Goal: Information Seeking & Learning: Learn about a topic

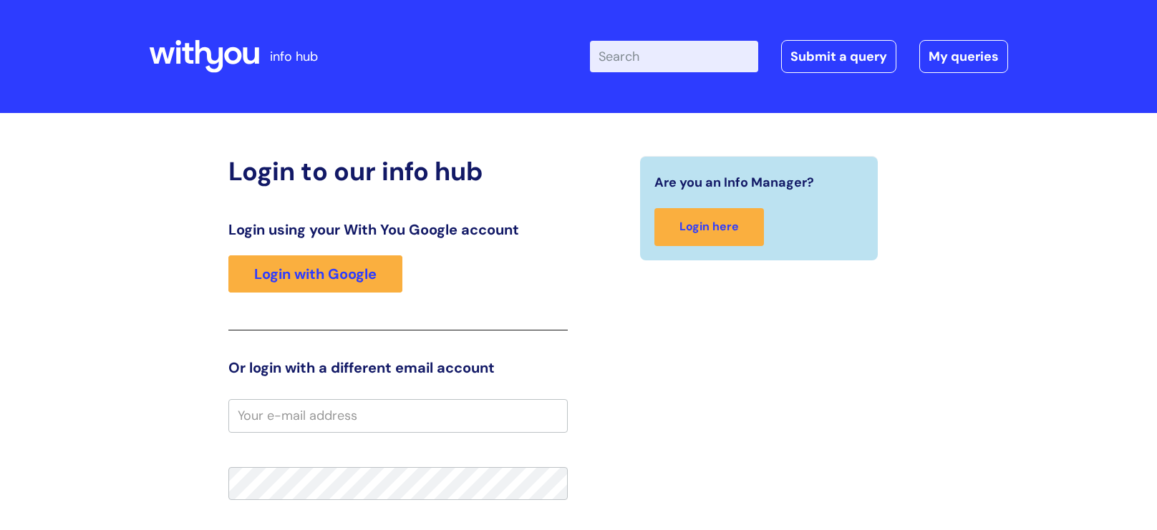
click at [674, 62] on input "Enter your search term here..." at bounding box center [674, 56] width 168 height 31
type input "decisions"
click button "Search" at bounding box center [0, 0] width 0 height 0
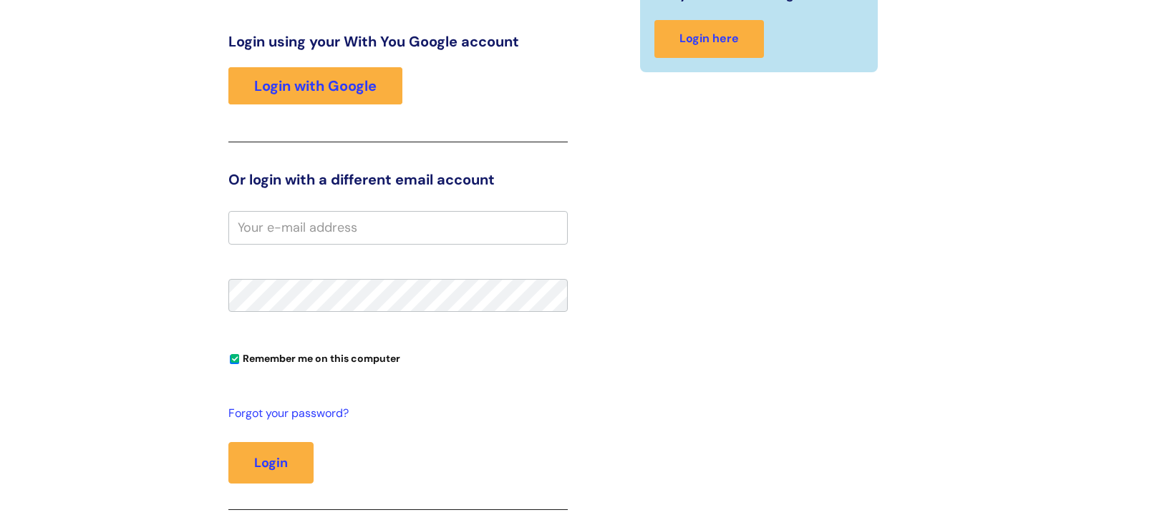
scroll to position [188, 0]
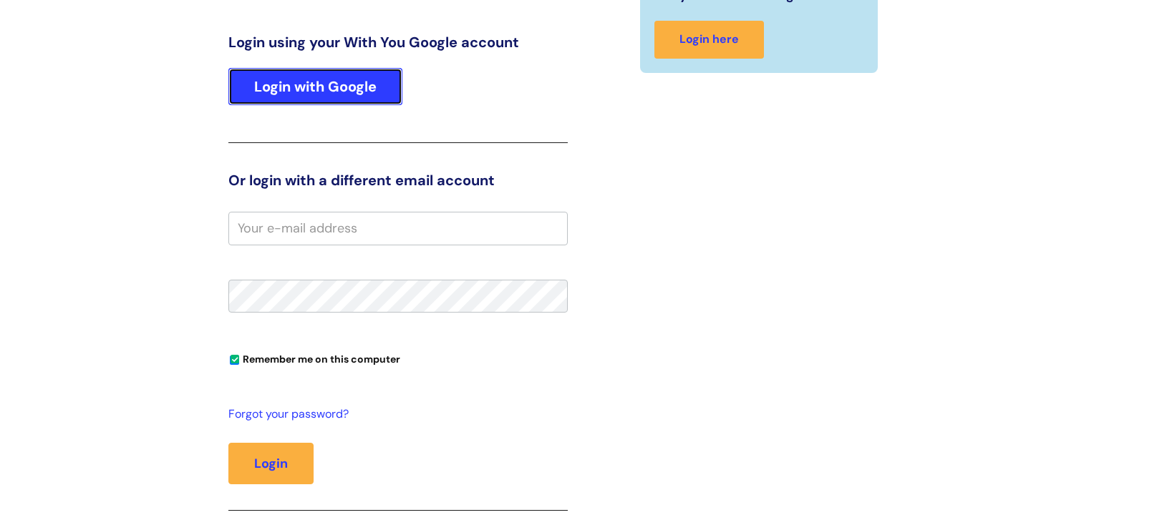
click at [324, 100] on link "Login with Google" at bounding box center [315, 86] width 174 height 37
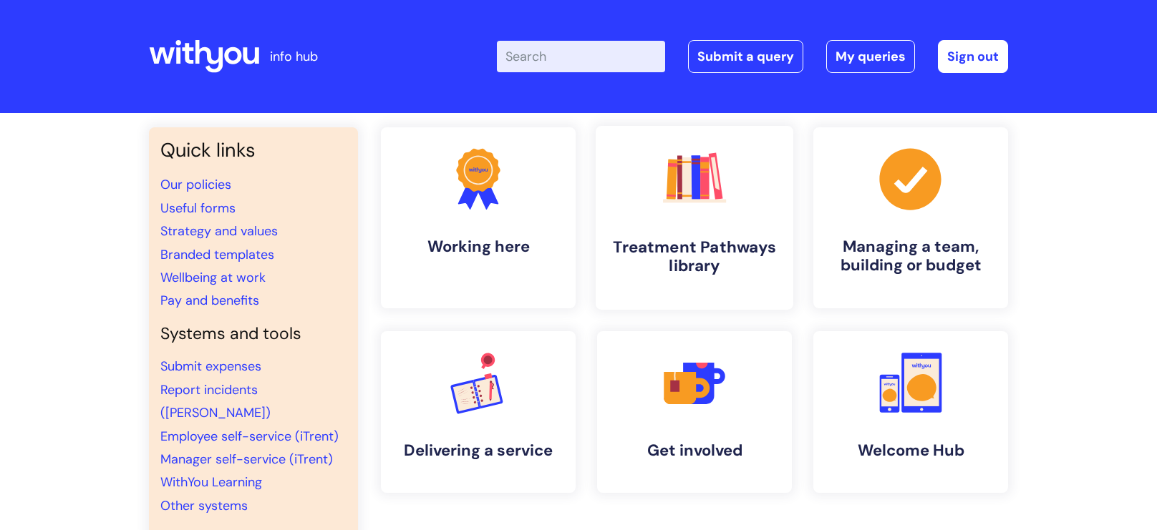
click at [650, 215] on link ".cls-1{fill:#f89b22;}.cls-1,.cls-2,.cls-3,.cls-4,.cls-5,.cls-6,.cls-7{stroke-wi…" at bounding box center [695, 218] width 198 height 184
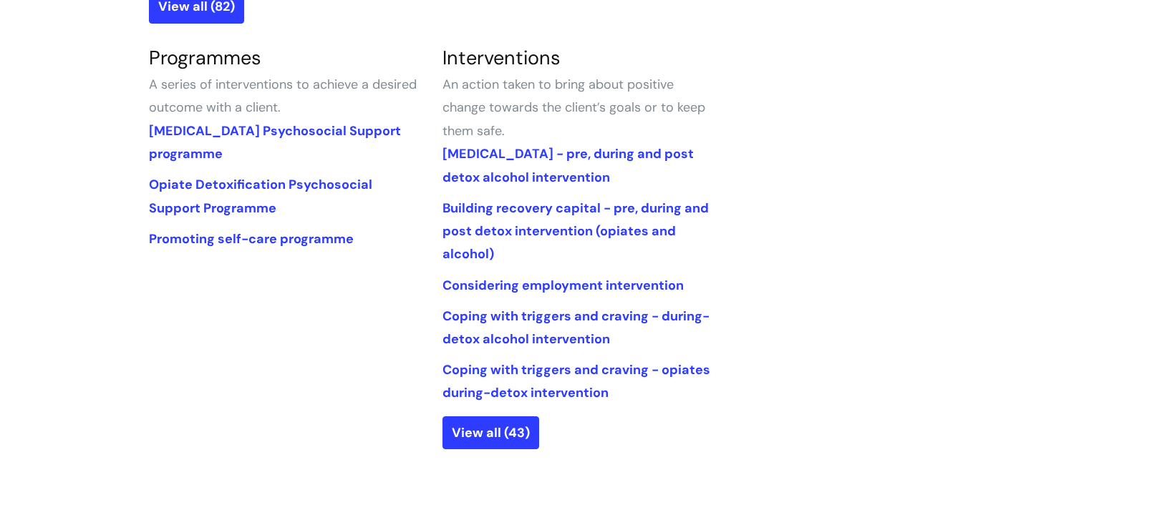
scroll to position [852, 0]
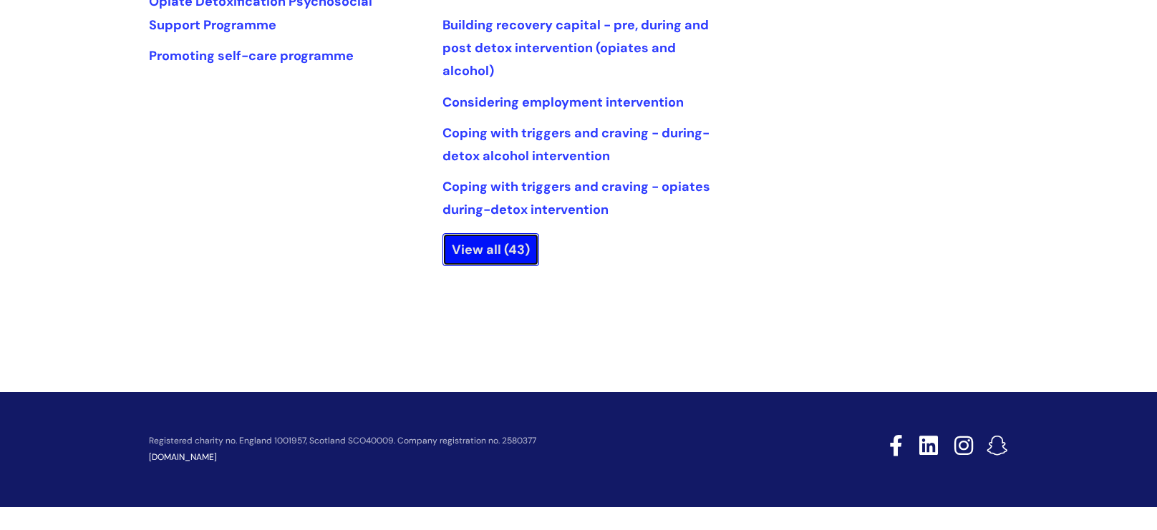
click at [462, 248] on link "View all (43)" at bounding box center [490, 249] width 97 height 33
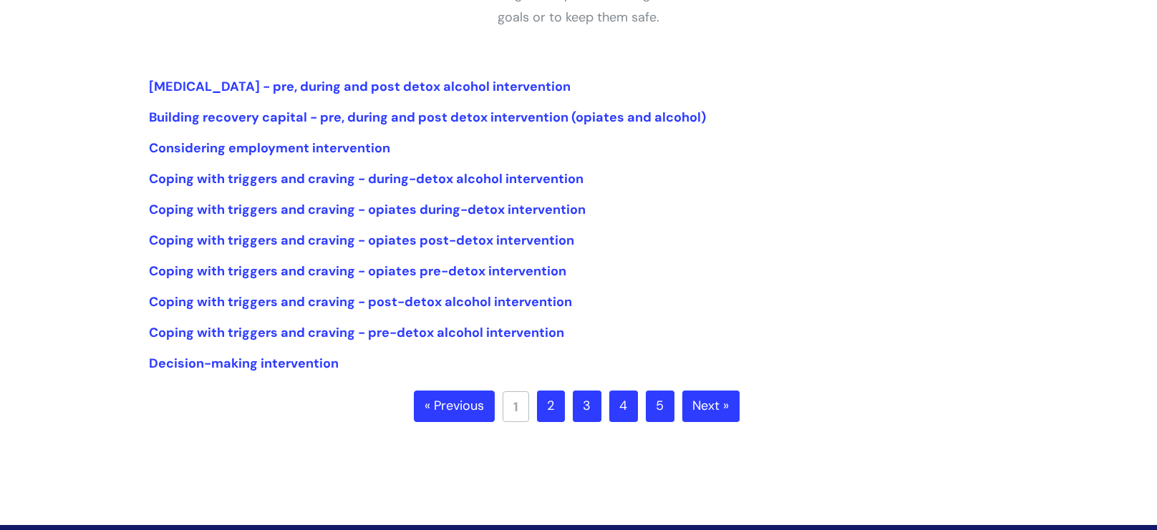
scroll to position [311, 0]
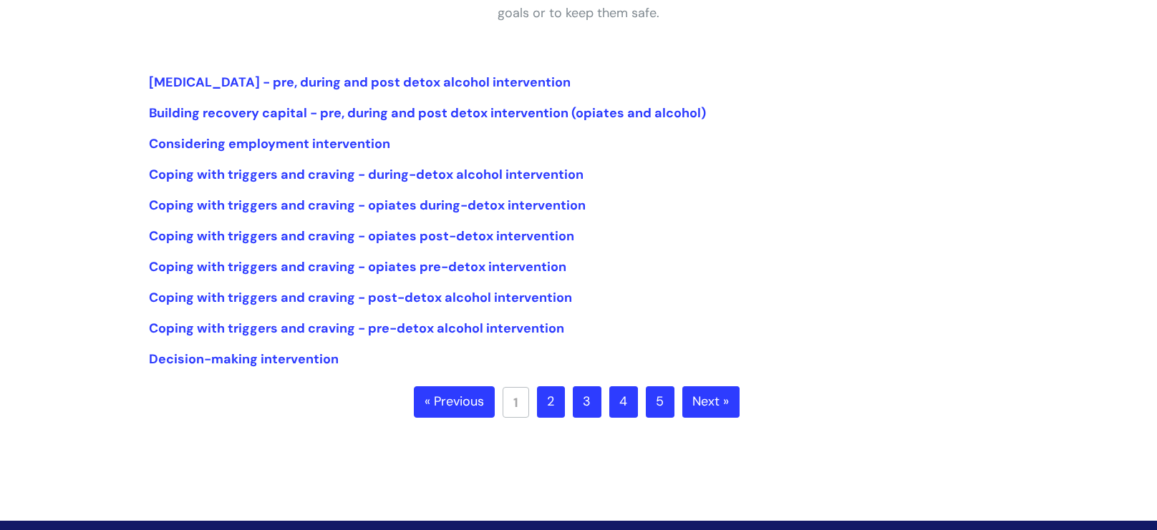
click at [553, 397] on link "2" at bounding box center [551, 402] width 28 height 31
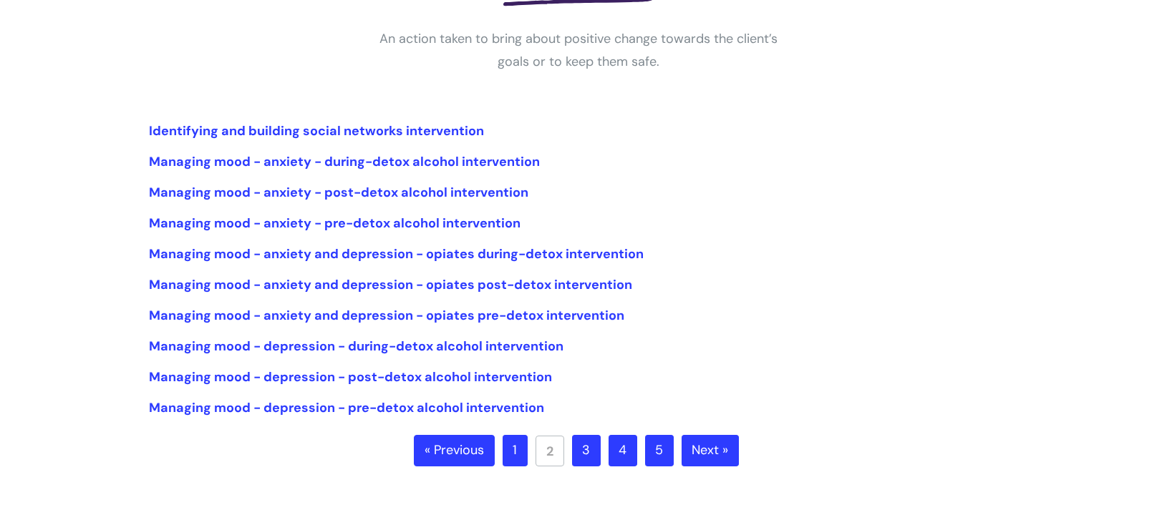
scroll to position [268, 0]
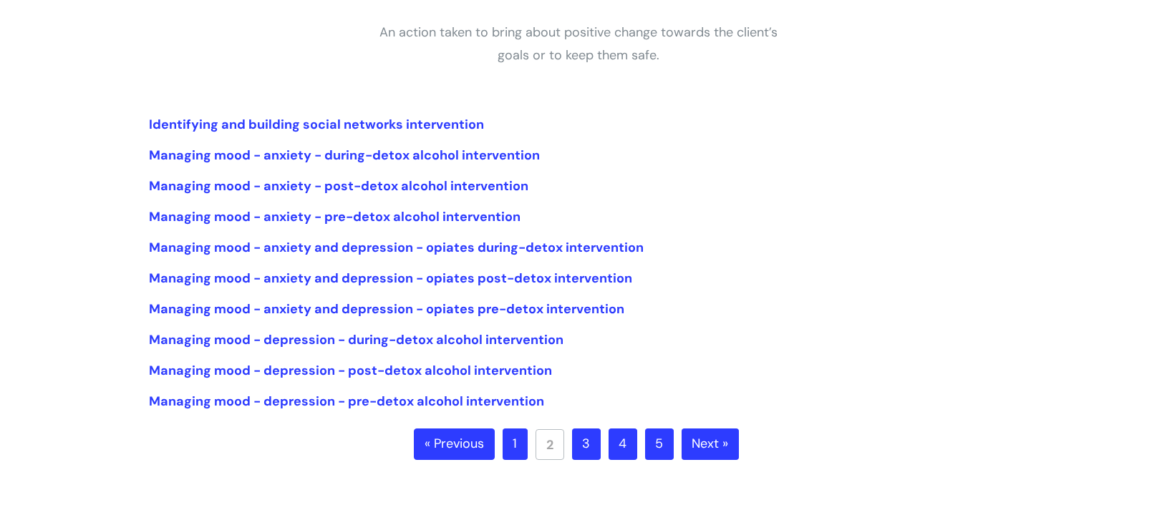
click at [585, 443] on link "3" at bounding box center [586, 444] width 29 height 31
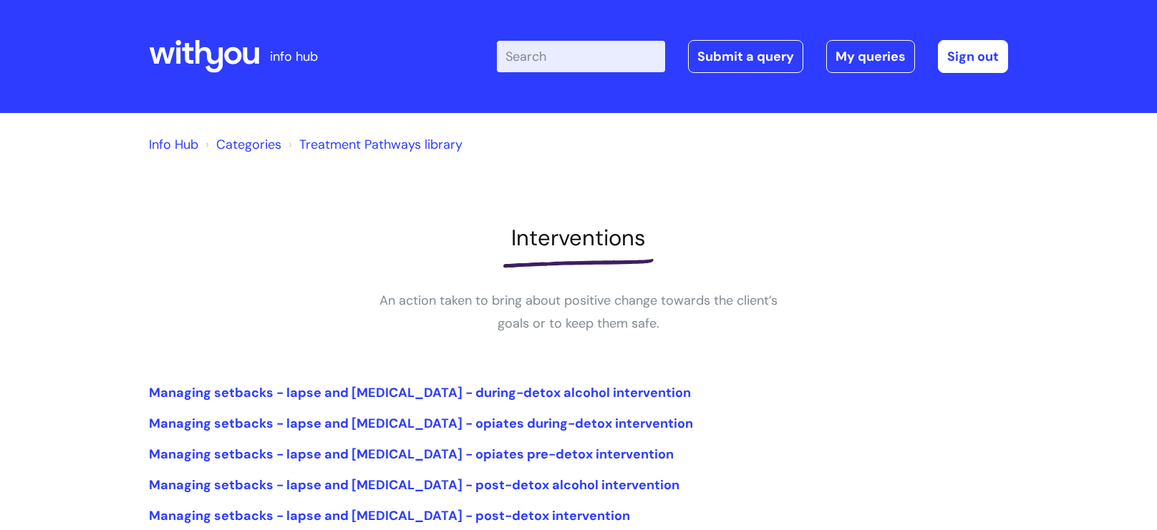
click at [554, 57] on input "Enter your search term here..." at bounding box center [581, 56] width 168 height 31
type input "decision making process"
click button "Search" at bounding box center [0, 0] width 0 height 0
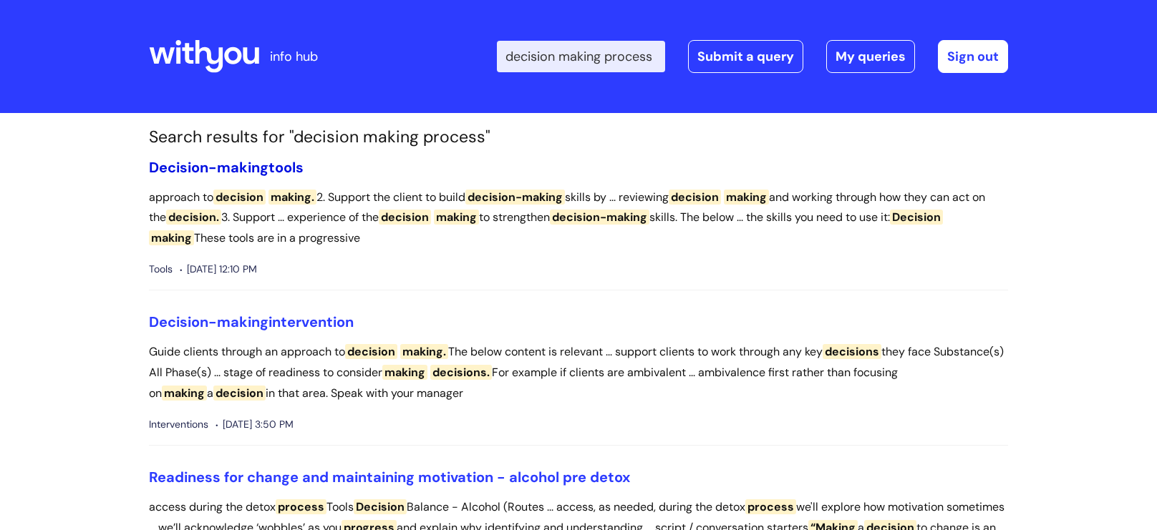
click at [210, 170] on span "Decision-making" at bounding box center [209, 167] width 120 height 19
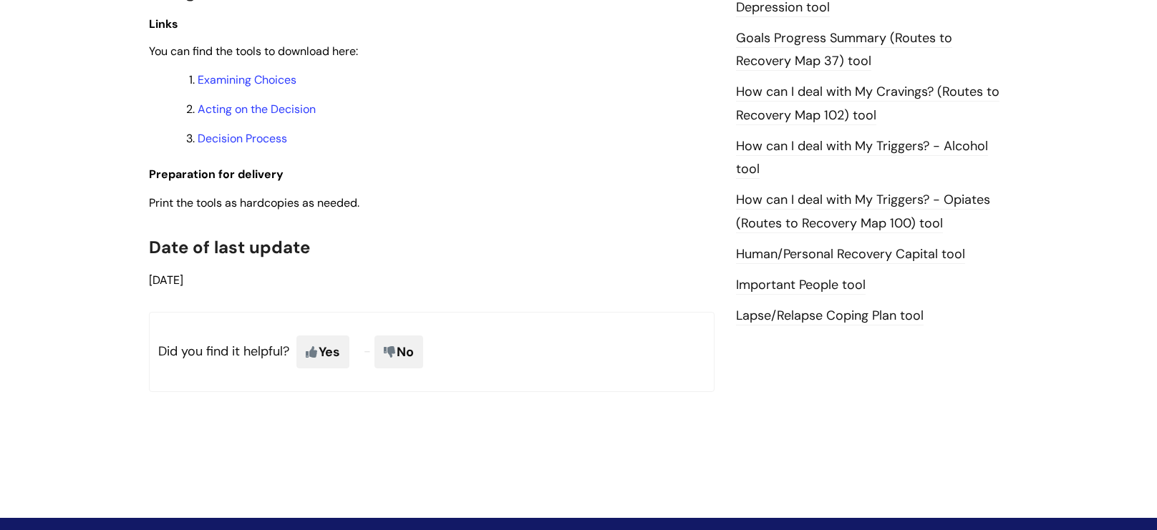
scroll to position [952, 0]
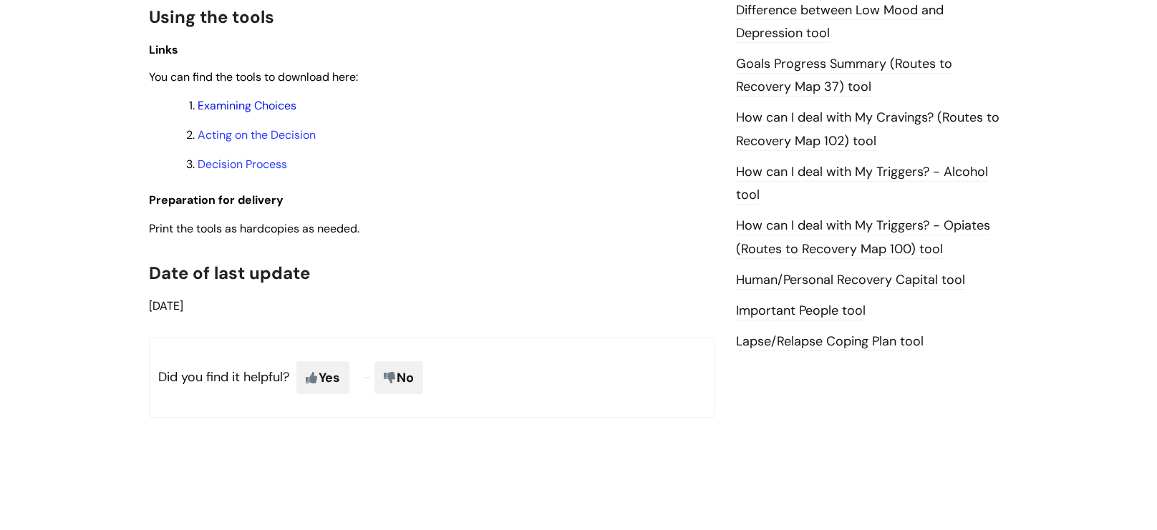
click at [238, 111] on link "Examining Choices" at bounding box center [247, 105] width 99 height 15
